Goal: Transaction & Acquisition: Purchase product/service

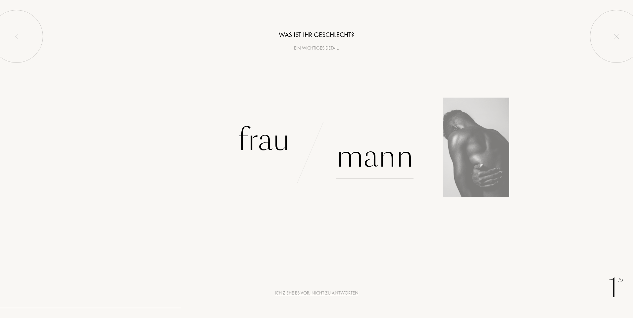
click at [371, 162] on div "Mann" at bounding box center [374, 156] width 77 height 45
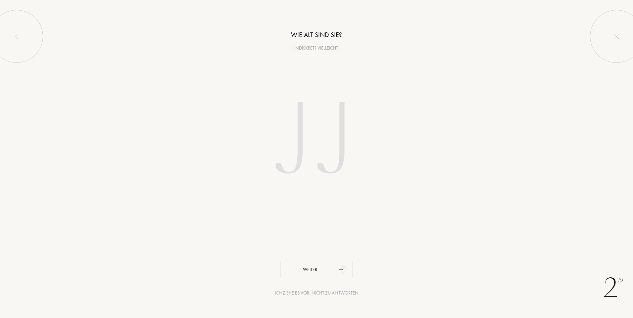
click at [304, 131] on input "number" at bounding box center [316, 142] width 189 height 134
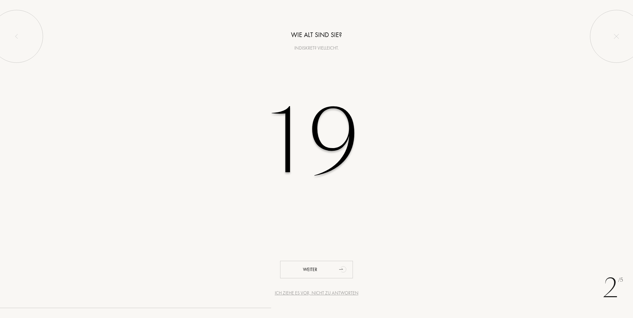
type input "1"
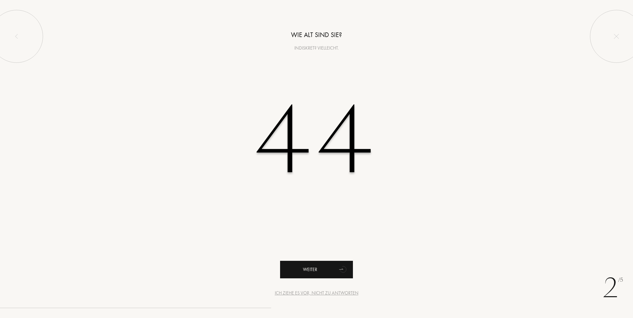
type input "44"
click at [340, 272] on icon "animation" at bounding box center [343, 270] width 8 height 8
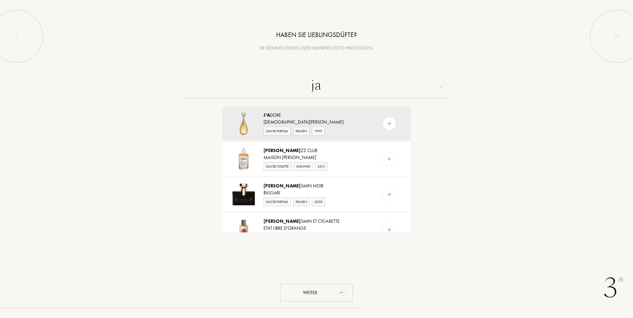
type input "j"
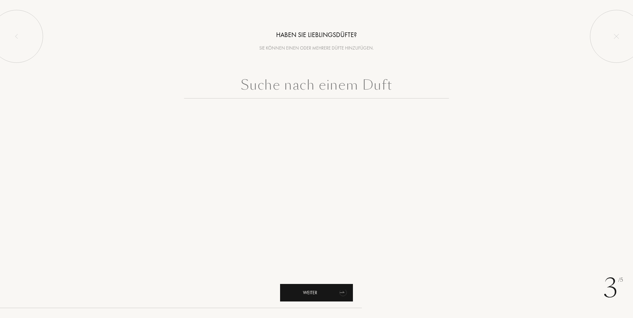
click at [342, 298] on icon "animation" at bounding box center [343, 292] width 13 height 13
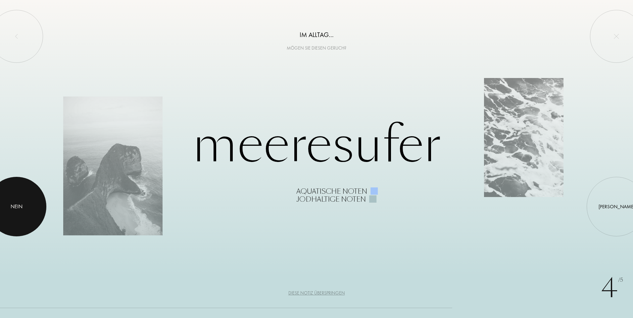
click at [15, 218] on div at bounding box center [17, 207] width 60 height 60
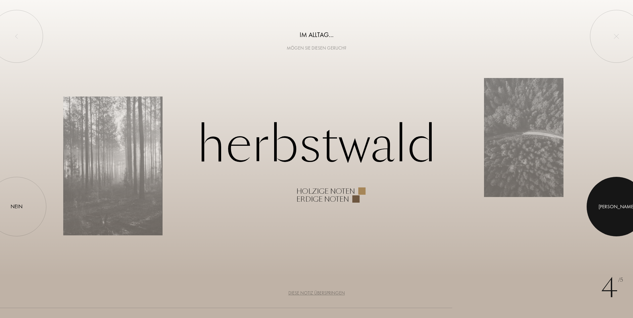
click at [623, 222] on div at bounding box center [616, 207] width 60 height 60
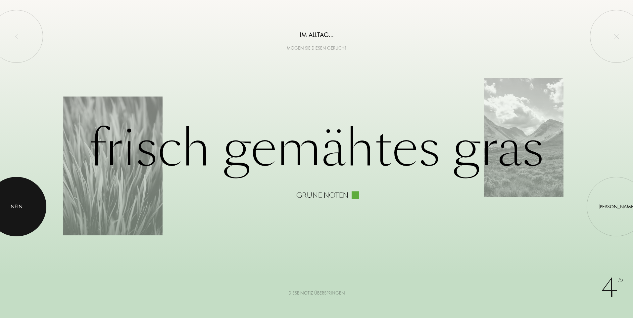
click at [12, 213] on div at bounding box center [17, 207] width 60 height 60
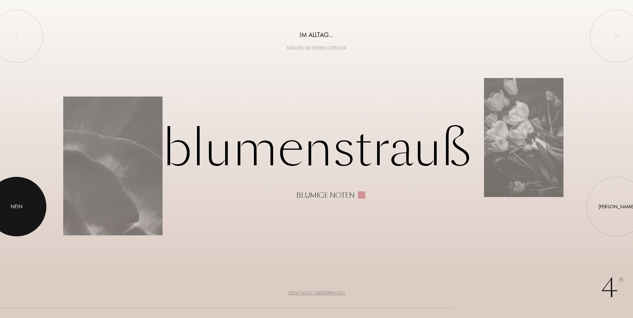
click at [21, 195] on div at bounding box center [17, 207] width 60 height 60
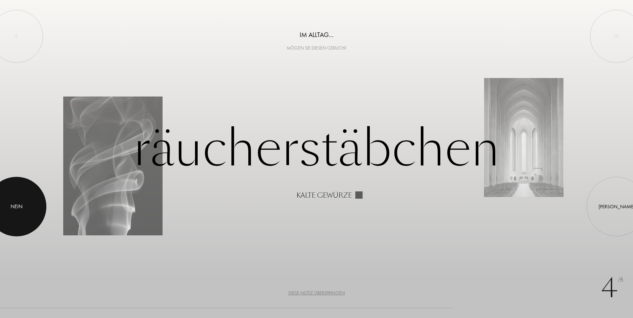
click at [21, 195] on div at bounding box center [17, 207] width 60 height 60
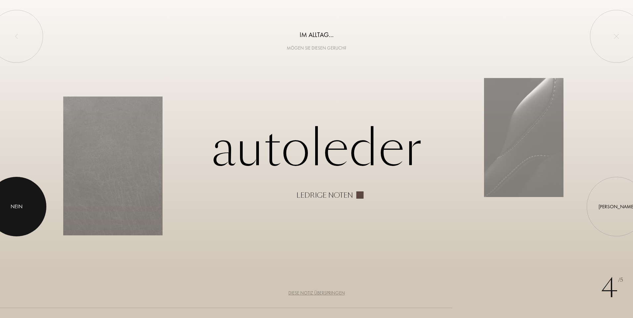
click at [20, 204] on div "Nein" at bounding box center [17, 207] width 12 height 8
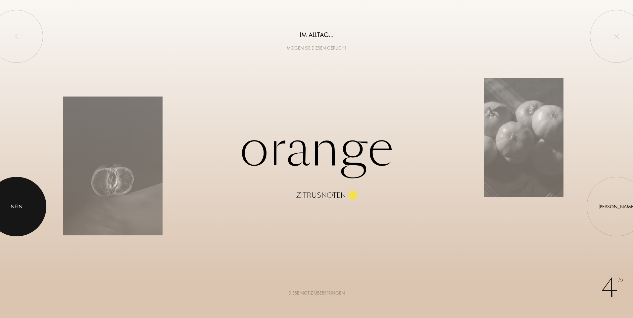
click at [20, 204] on div "Nein" at bounding box center [17, 207] width 12 height 8
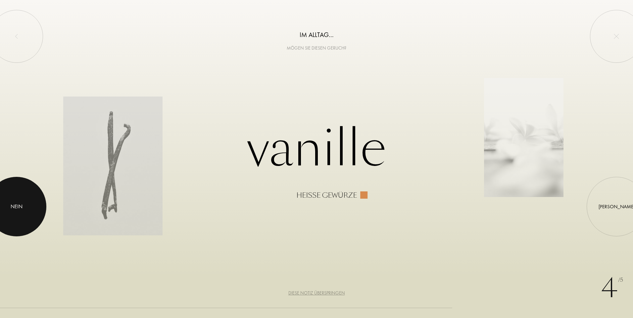
click at [20, 204] on div "Nein" at bounding box center [17, 207] width 12 height 8
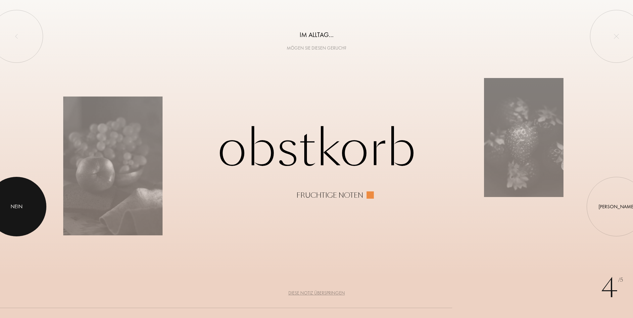
click at [20, 204] on div "Nein" at bounding box center [17, 207] width 12 height 8
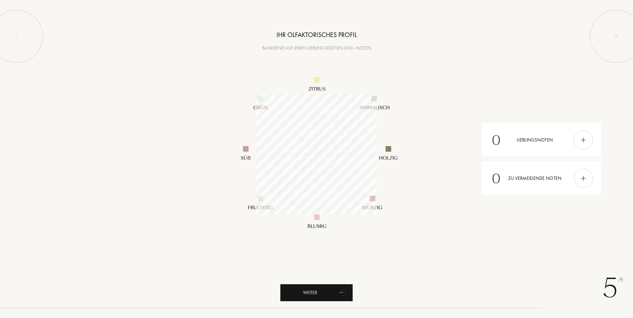
scroll to position [121, 121]
click at [345, 292] on icon "animation" at bounding box center [343, 293] width 9 height 8
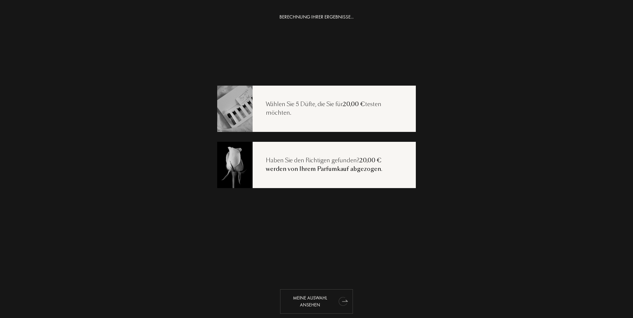
click at [321, 306] on div "Meine Auswahl ansehen" at bounding box center [316, 302] width 73 height 24
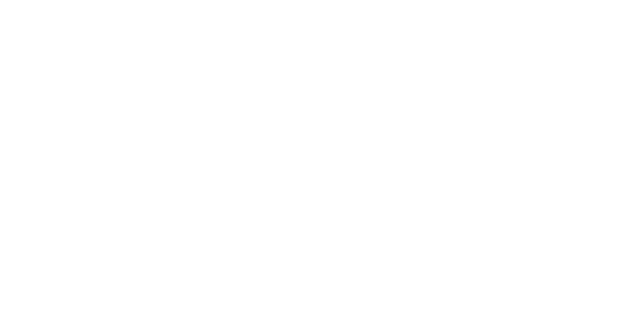
select select "DE"
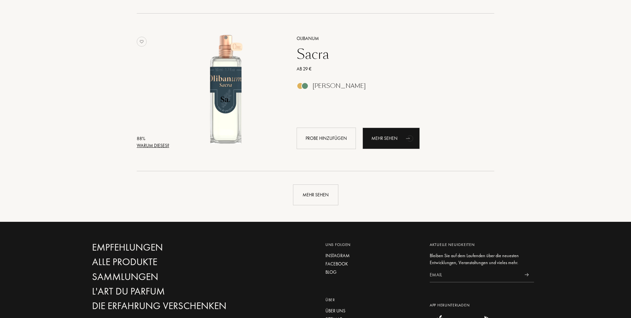
scroll to position [1522, 0]
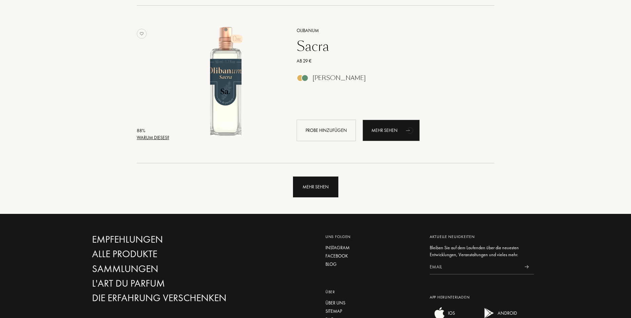
click at [332, 192] on div "Mehr sehen" at bounding box center [315, 187] width 45 height 21
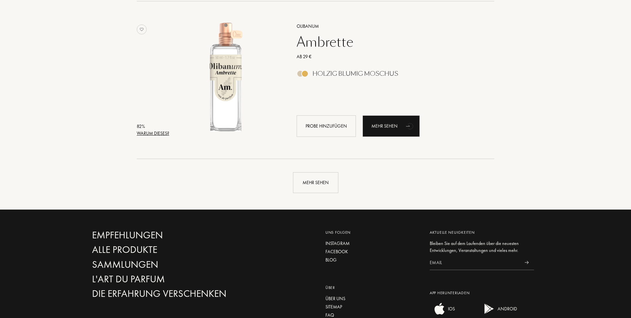
scroll to position [3110, 0]
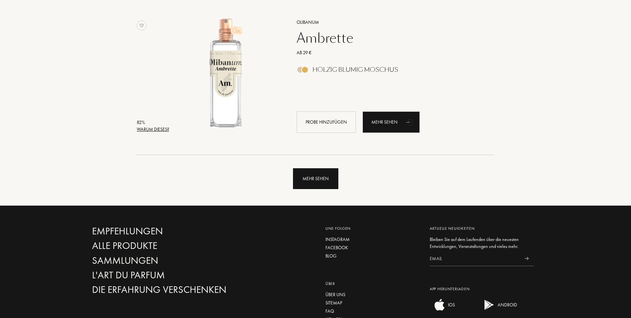
click at [309, 180] on div "Mehr sehen" at bounding box center [315, 178] width 45 height 21
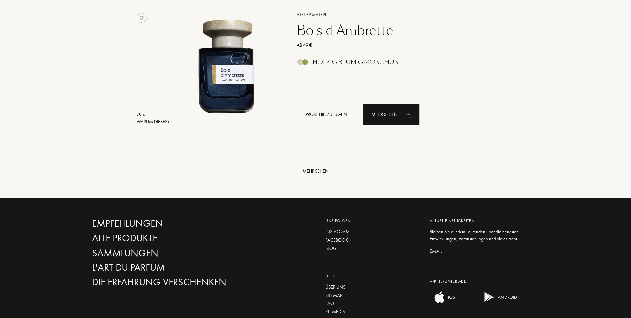
scroll to position [4599, 0]
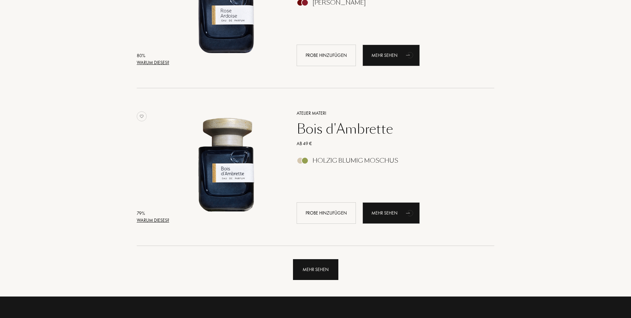
click at [330, 269] on div "Mehr sehen" at bounding box center [315, 269] width 45 height 21
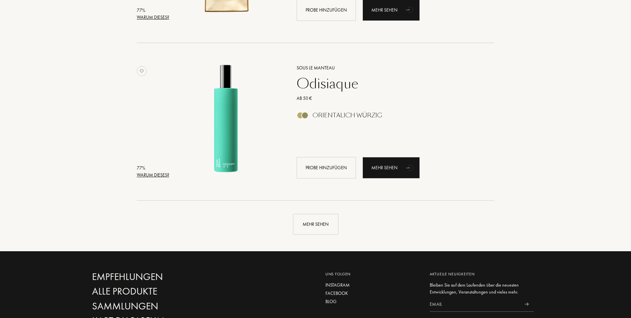
scroll to position [6254, 0]
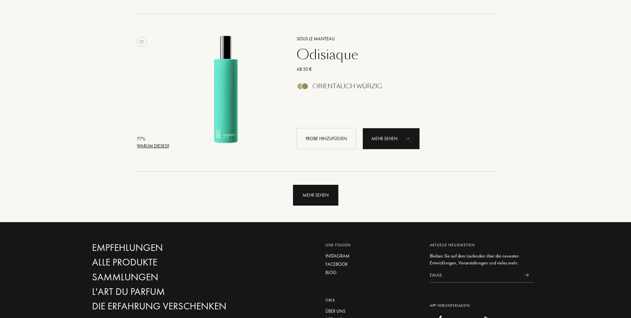
click at [332, 190] on div "Mehr sehen" at bounding box center [315, 195] width 45 height 21
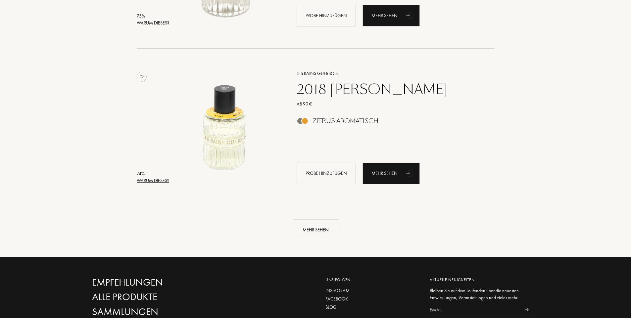
scroll to position [7809, 0]
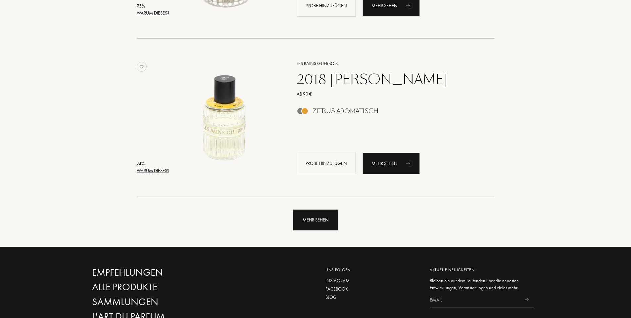
click at [325, 225] on div "Mehr sehen" at bounding box center [315, 220] width 45 height 21
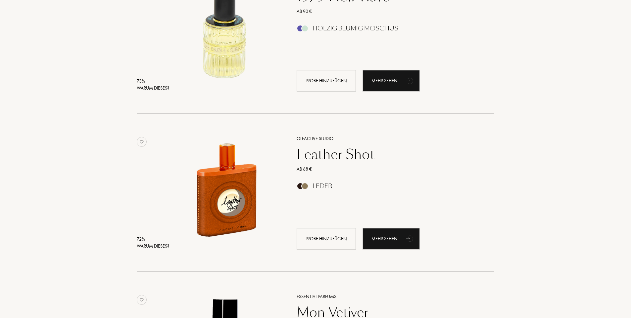
scroll to position [9165, 0]
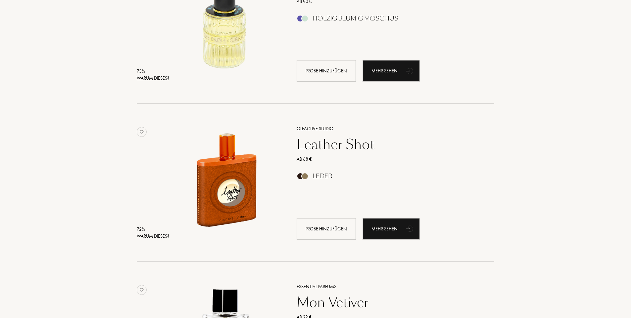
click at [325, 146] on div "Leather Shot" at bounding box center [388, 145] width 193 height 16
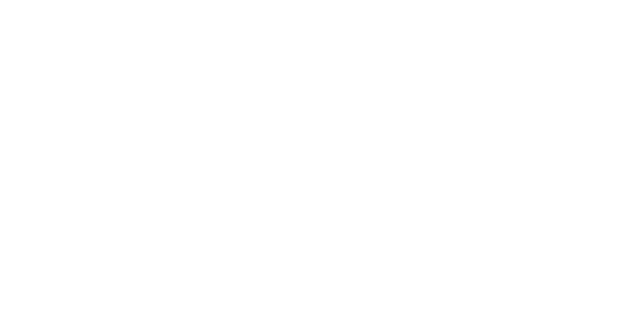
select select "DE"
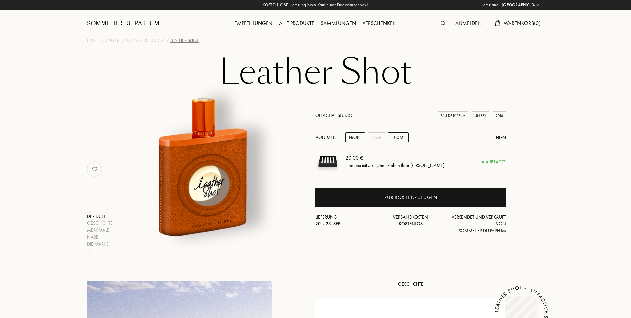
click at [396, 141] on div "100mL" at bounding box center [398, 137] width 21 height 10
click at [380, 138] on div "15mL" at bounding box center [377, 137] width 18 height 10
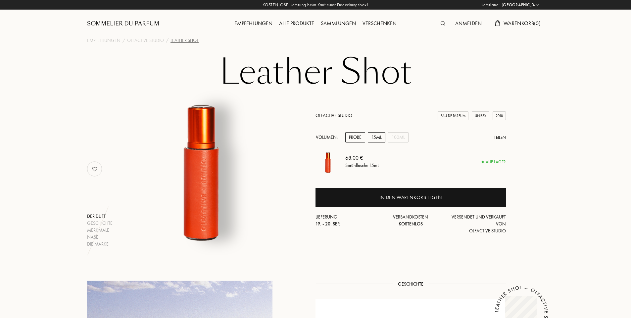
click at [358, 138] on div "Probe" at bounding box center [355, 137] width 20 height 10
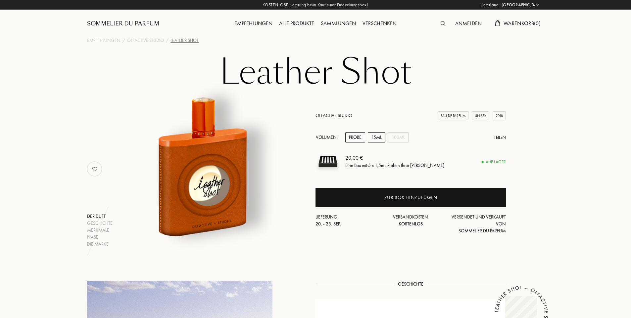
click at [378, 138] on div "15mL" at bounding box center [377, 137] width 18 height 10
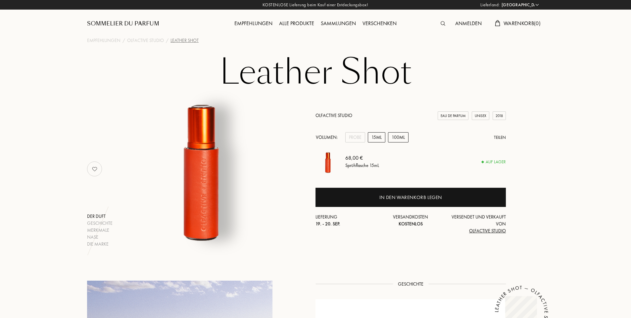
click at [399, 138] on div "100mL" at bounding box center [398, 137] width 21 height 10
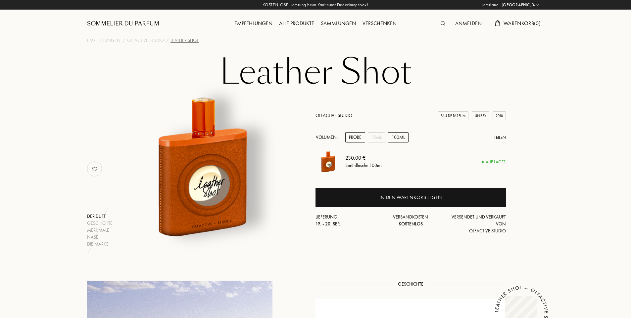
click at [358, 139] on div "Probe" at bounding box center [355, 137] width 20 height 10
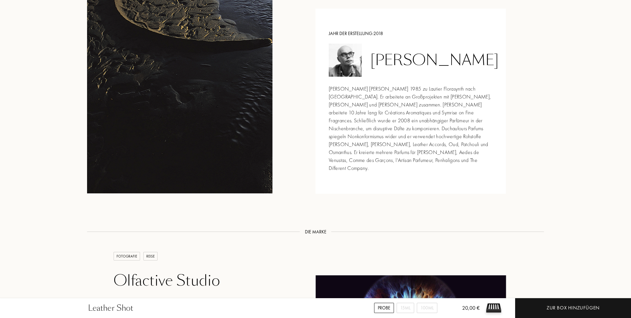
scroll to position [662, 0]
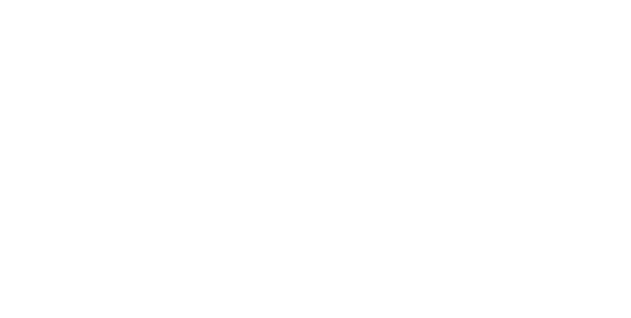
select select "DE"
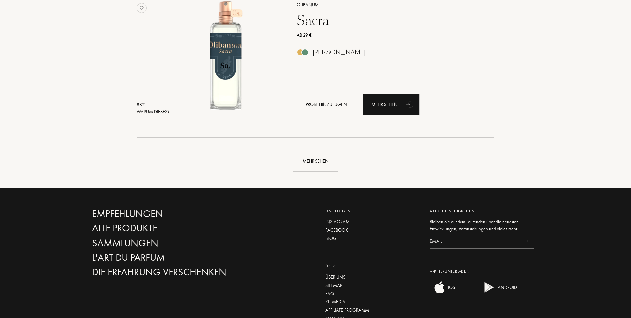
scroll to position [1515, 0]
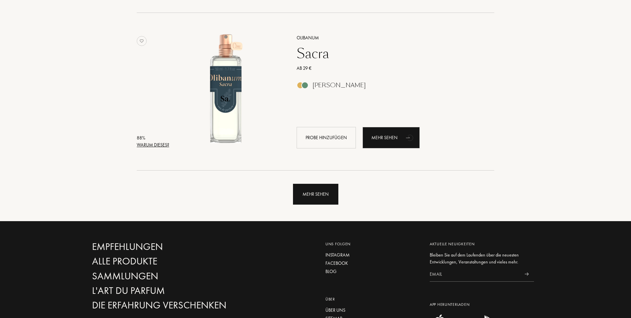
click at [315, 194] on div "Mehr sehen" at bounding box center [315, 194] width 45 height 21
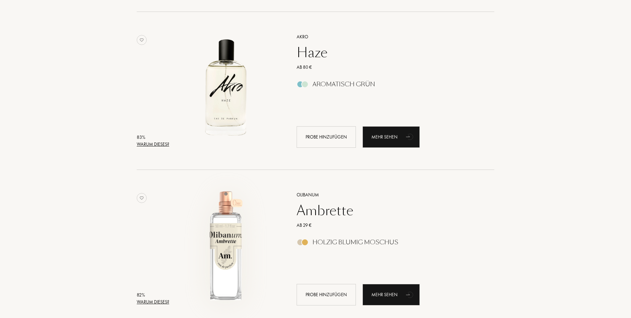
scroll to position [3070, 0]
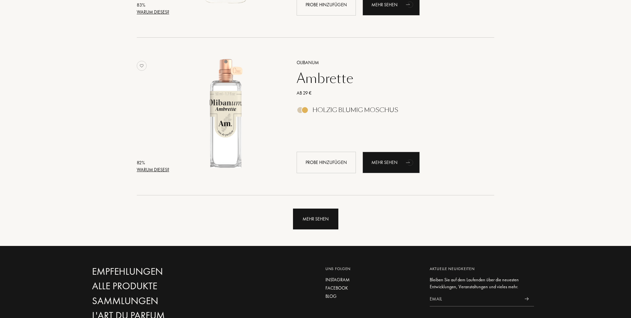
click at [313, 221] on div "Mehr sehen" at bounding box center [315, 219] width 45 height 21
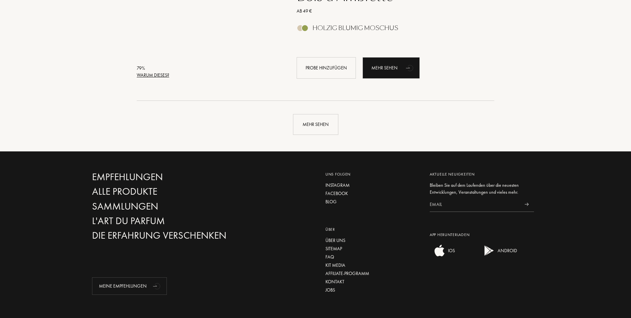
scroll to position [4658, 0]
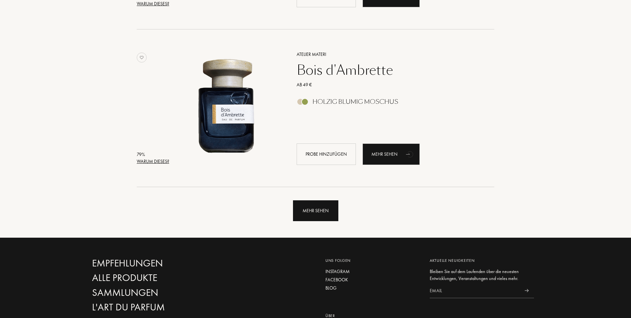
click at [309, 209] on div "Mehr sehen" at bounding box center [315, 211] width 45 height 21
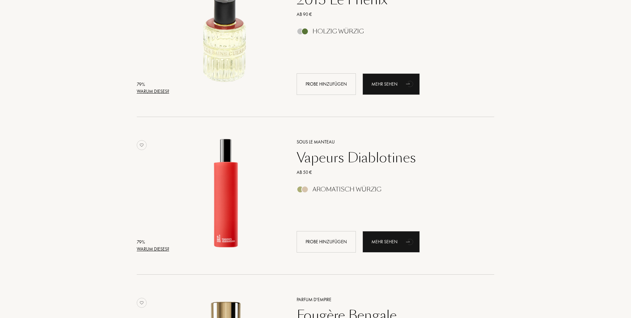
scroll to position [4890, 0]
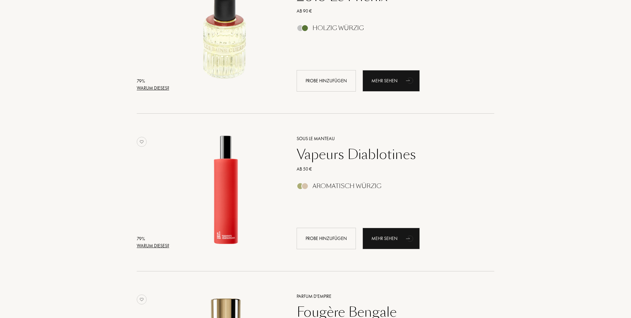
click at [320, 152] on div "Vapeurs Diablotines" at bounding box center [388, 155] width 193 height 16
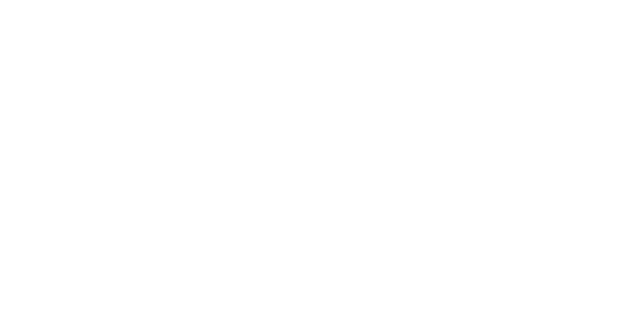
select select "DE"
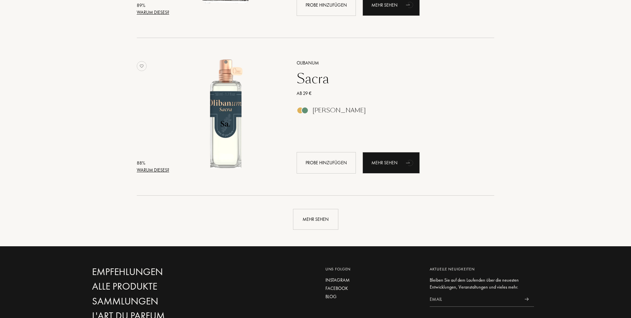
scroll to position [1548, 0]
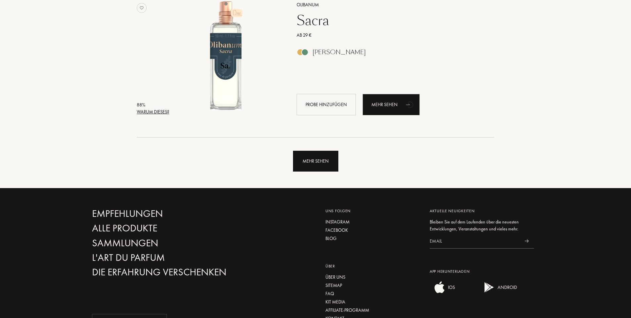
click at [311, 157] on div "Mehr sehen" at bounding box center [315, 161] width 45 height 21
